Goal: Task Accomplishment & Management: Manage account settings

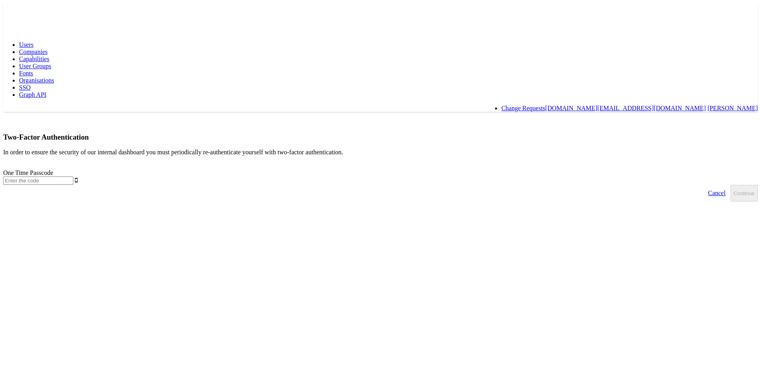
click at [73, 176] on input "text" at bounding box center [38, 180] width 70 height 8
type input "470244"
click at [730, 185] on button "Continue" at bounding box center [743, 193] width 27 height 17
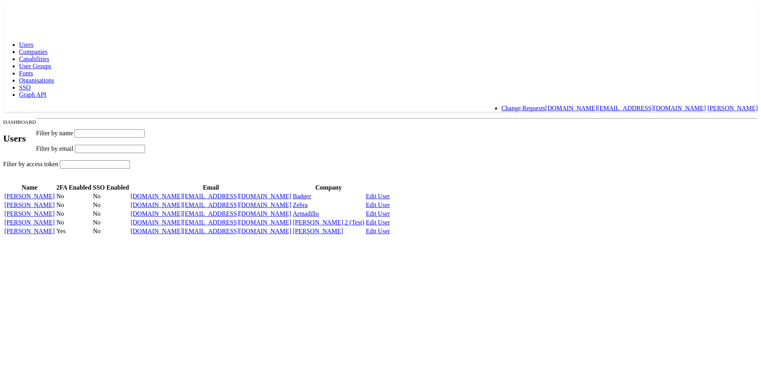
click at [706, 105] on link "[DOMAIN_NAME][EMAIL_ADDRESS][DOMAIN_NAME]" at bounding box center [625, 108] width 161 height 7
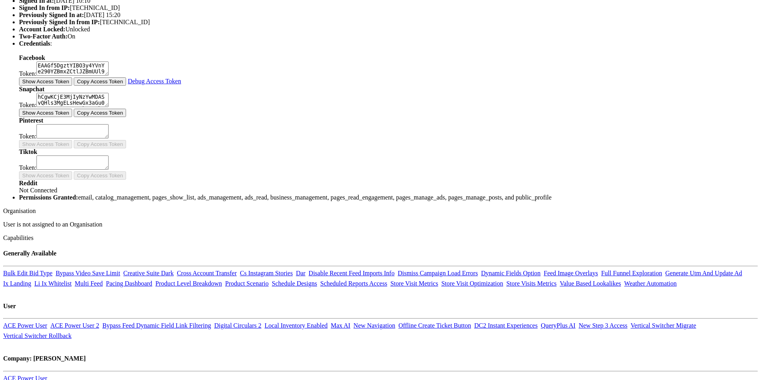
scroll to position [204, 0]
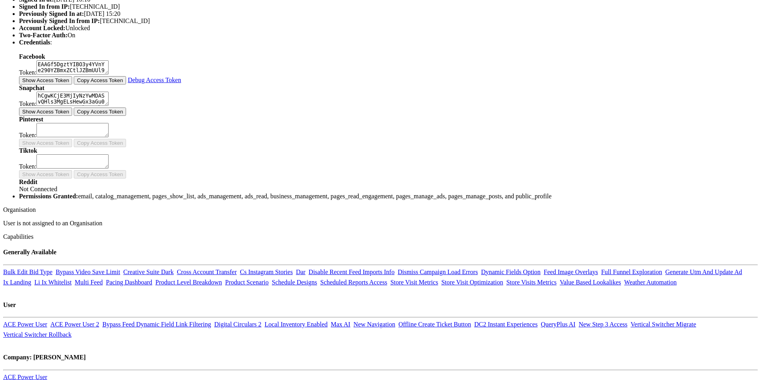
click at [72, 84] on button "Show Access Token" at bounding box center [45, 80] width 53 height 8
click at [246, 76] on div "Token: EAAGf5DgztYIBO3y4YVnYe290YZBmxZCtlJZBmUUl99UsZAPa7NcKxRwxBOUwZCvo9ZCZASr…" at bounding box center [388, 68] width 739 height 16
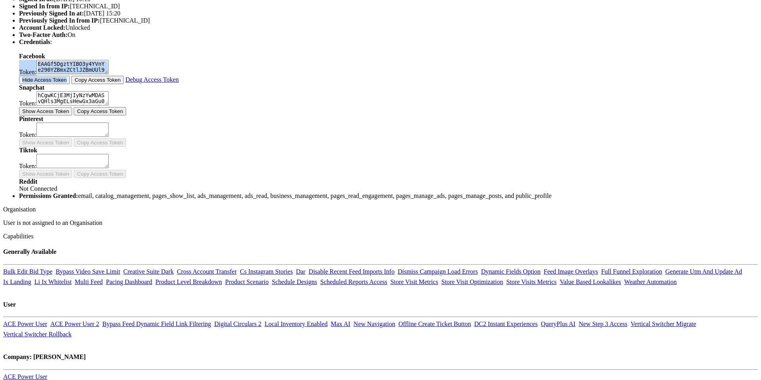
click at [314, 76] on div "Token: EAAGf5DgztYIBO3y4YVnYe290YZBmxZCtlJZBmUUl99UsZAPa7NcKxRwxBOUwZCvo9ZCZASr…" at bounding box center [388, 68] width 739 height 16
click at [318, 76] on div "Token: EAAGf5DgztYIBO3y4YVnYe290YZBmxZCtlJZBmUUl99UsZAPa7NcKxRwxBOUwZCvo9ZCZASr…" at bounding box center [388, 68] width 739 height 16
drag, startPoint x: 323, startPoint y: 179, endPoint x: 178, endPoint y: 176, distance: 145.9
click at [179, 76] on div "Token: EAAGf5DgztYIBO3y4YVnYe290YZBmxZCtlJZBmUUl99UsZAPa7NcKxRwxBOUwZCvo9ZCZASr…" at bounding box center [388, 68] width 739 height 16
drag, startPoint x: 163, startPoint y: 171, endPoint x: 283, endPoint y: 177, distance: 120.2
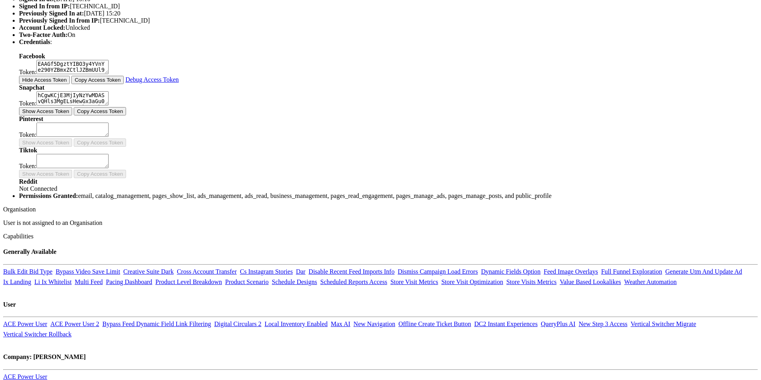
click at [275, 76] on div "Token: EAAGf5DgztYIBO3y4YVnYe290YZBmxZCtlJZBmUUl99UsZAPa7NcKxRwxBOUwZCvo9ZCZASr…" at bounding box center [388, 68] width 739 height 16
drag, startPoint x: 309, startPoint y: 176, endPoint x: 247, endPoint y: 176, distance: 61.8
click at [246, 76] on div "Token: EAAGf5DgztYIBO3y4YVnYe290YZBmxZCtlJZBmUUl99UsZAPa7NcKxRwxBOUwZCvo9ZCZASr…" at bounding box center [388, 68] width 739 height 16
click at [260, 76] on div "Token: EAAGf5DgztYIBO3y4YVnYe290YZBmxZCtlJZBmUUl99UsZAPa7NcKxRwxBOUwZCvo9ZCZASr…" at bounding box center [388, 68] width 739 height 16
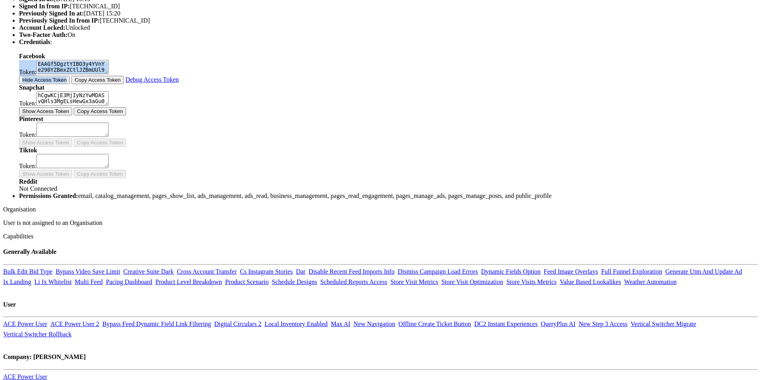
click at [260, 76] on div "Token: EAAGf5DgztYIBO3y4YVnYe290YZBmxZCtlJZBmUUl99UsZAPa7NcKxRwxBOUwZCvo9ZCZASr…" at bounding box center [388, 68] width 739 height 16
copy div "Token: EAAGf5DgztYIBO3y4YVnYe290YZBmxZCtlJZBmUUl99UsZAPa7NcKxRwxBOUwZCvo9ZCZASr…"
click at [124, 84] on button "Copy Access Token" at bounding box center [97, 80] width 52 height 8
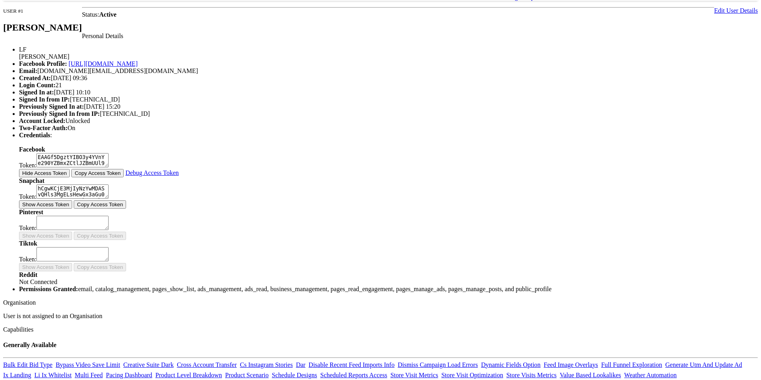
scroll to position [110, 0]
